Goal: Task Accomplishment & Management: Complete application form

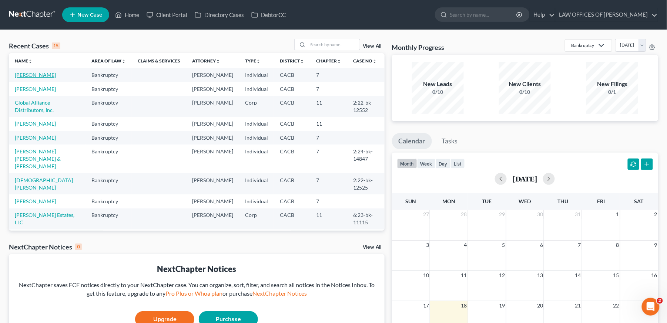
click at [51, 74] on link "[PERSON_NAME]" at bounding box center [35, 75] width 41 height 6
select select "0"
select select "10"
select select "6"
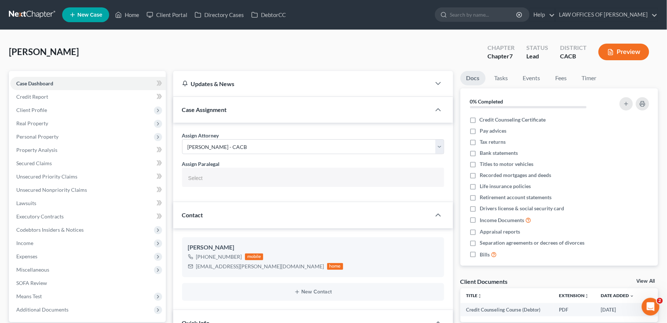
select select
click at [55, 96] on link "Credit Report" at bounding box center [87, 96] width 155 height 13
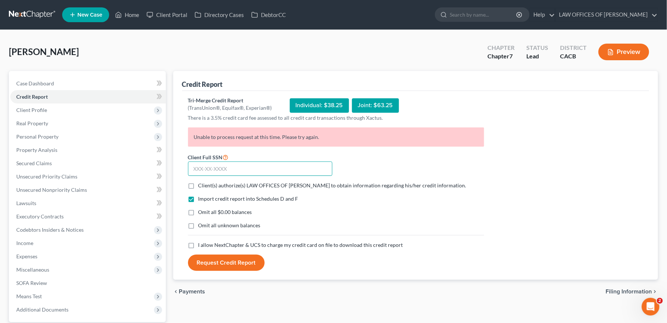
click at [239, 168] on input "text" at bounding box center [260, 169] width 144 height 15
click at [281, 165] on input "text" at bounding box center [260, 169] width 144 height 15
paste input "780-05-5520"
type input "780-05-5520"
click at [198, 182] on label "Client(s) authorize(s) LAW OFFICES OF [PERSON_NAME] to obtain information regar…" at bounding box center [332, 185] width 268 height 7
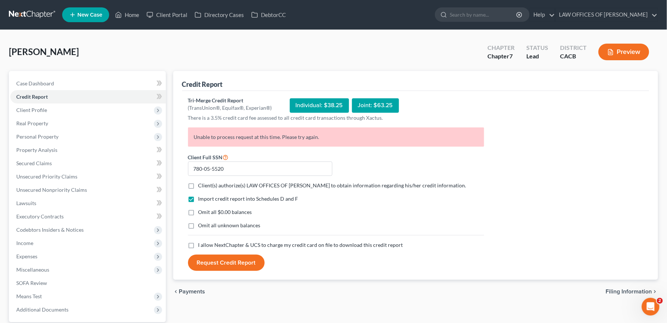
click at [201, 182] on input "Client(s) authorize(s) LAW OFFICES OF [PERSON_NAME] to obtain information regar…" at bounding box center [203, 184] width 5 height 5
checkbox input "true"
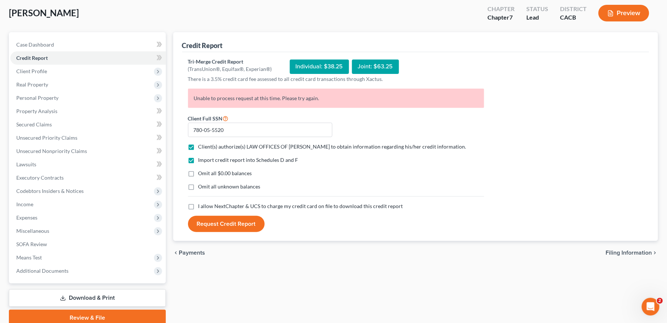
scroll to position [70, 0]
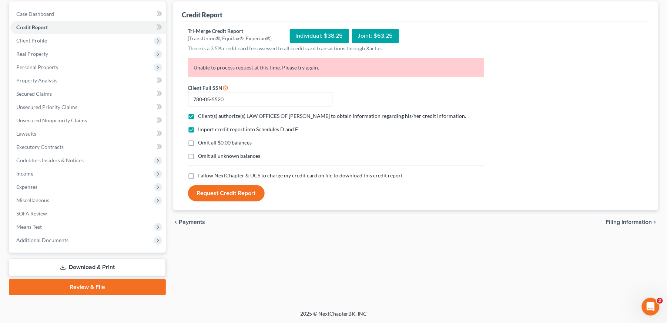
click at [198, 175] on label "I allow NextChapter & UCS to charge my credit card on file to download this cre…" at bounding box center [300, 175] width 205 height 7
click at [201, 175] on input "I allow NextChapter & UCS to charge my credit card on file to download this cre…" at bounding box center [203, 174] width 5 height 5
checkbox input "true"
click at [226, 194] on button "Request Credit Report" at bounding box center [226, 193] width 77 height 16
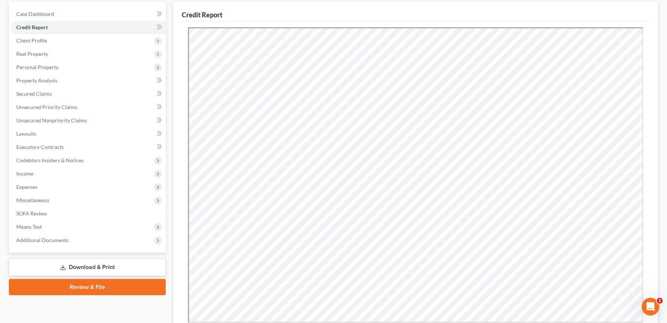
scroll to position [0, 0]
click at [69, 109] on span "Unsecured Priority Claims" at bounding box center [46, 107] width 61 height 6
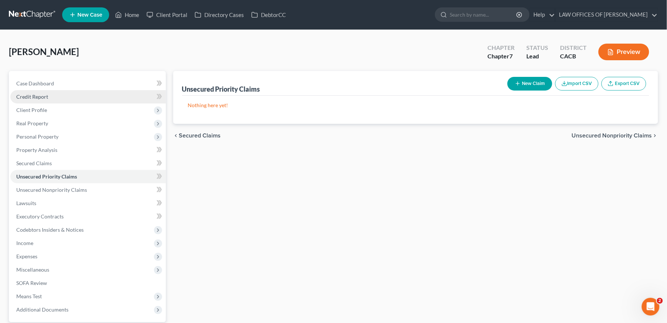
click at [48, 95] on link "Credit Report" at bounding box center [87, 96] width 155 height 13
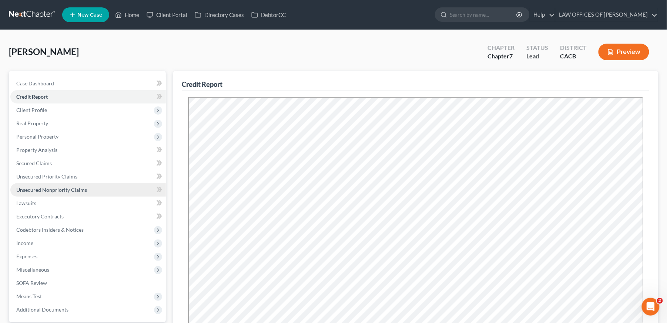
click at [73, 190] on span "Unsecured Nonpriority Claims" at bounding box center [51, 190] width 71 height 6
